Goal: Task Accomplishment & Management: Use online tool/utility

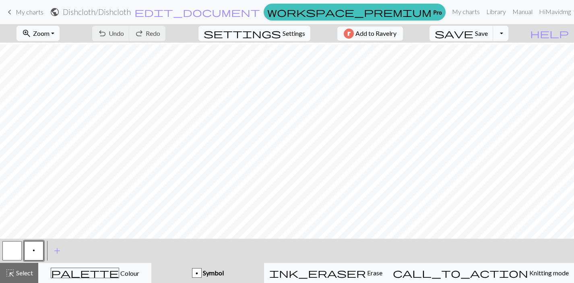
scroll to position [144, 0]
click at [14, 251] on button "button" at bounding box center [11, 250] width 19 height 19
click at [33, 251] on span "p" at bounding box center [34, 250] width 2 height 6
click at [488, 34] on span "Save" at bounding box center [481, 33] width 13 height 8
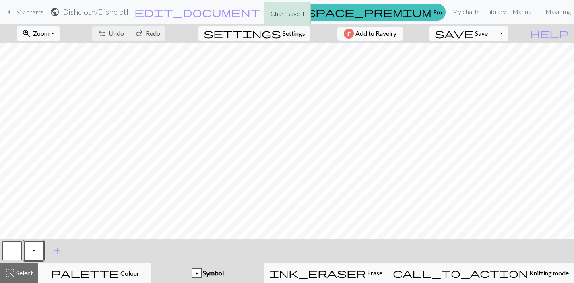
click at [488, 32] on span "Save" at bounding box center [481, 33] width 13 height 8
click at [508, 34] on button "Toggle Dropdown" at bounding box center [500, 33] width 15 height 15
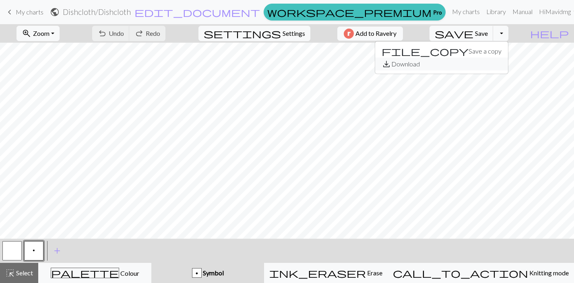
click at [485, 63] on button "save_alt Download" at bounding box center [441, 64] width 133 height 13
click at [260, 13] on span "edit_document" at bounding box center [197, 11] width 126 height 11
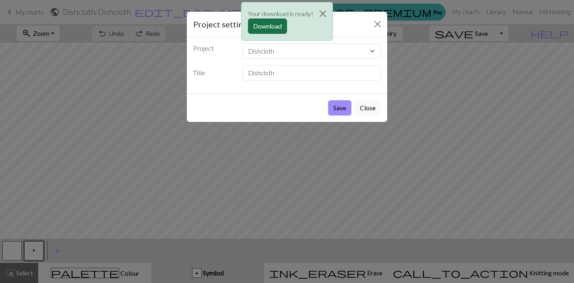
click at [275, 25] on button "Download" at bounding box center [267, 26] width 39 height 15
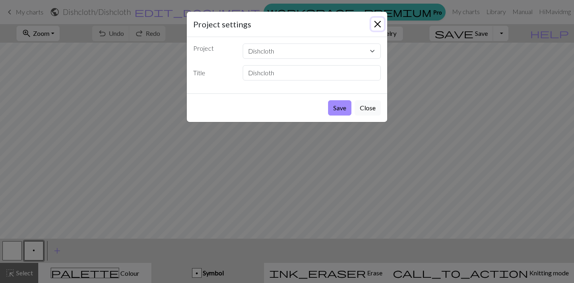
click at [379, 24] on button "Close" at bounding box center [377, 24] width 13 height 13
